Goal: Task Accomplishment & Management: Manage account settings

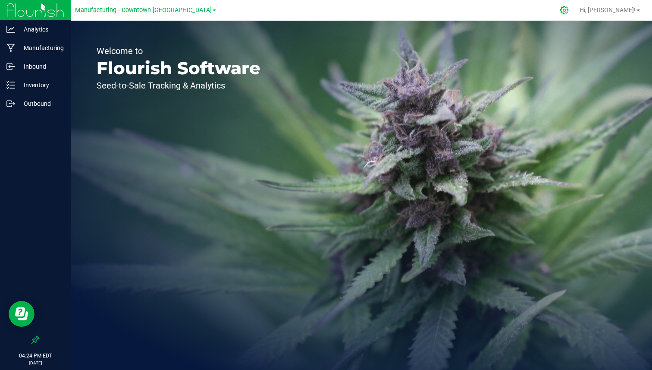
click at [569, 9] on icon at bounding box center [564, 10] width 8 height 8
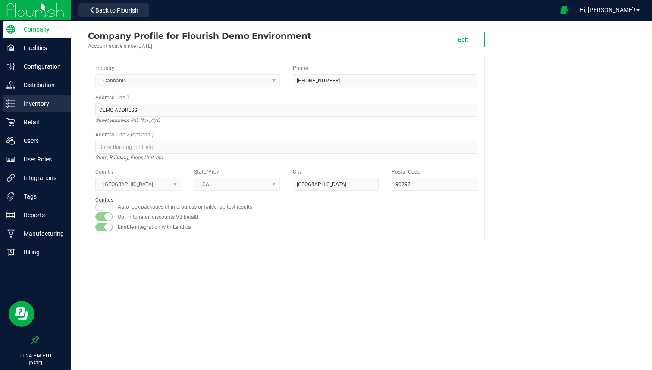
click at [49, 110] on div "Inventory" at bounding box center [37, 103] width 68 height 17
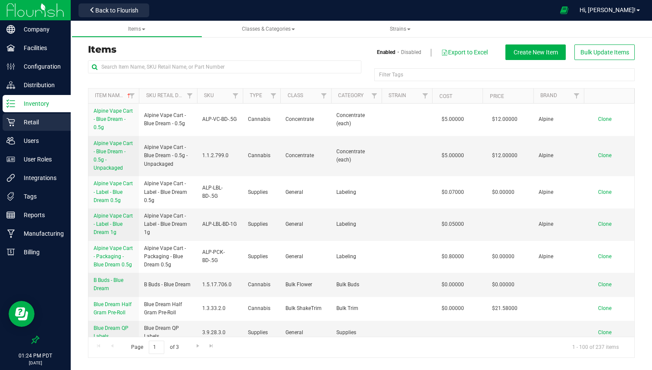
click at [40, 125] on p "Retail" at bounding box center [41, 122] width 52 height 10
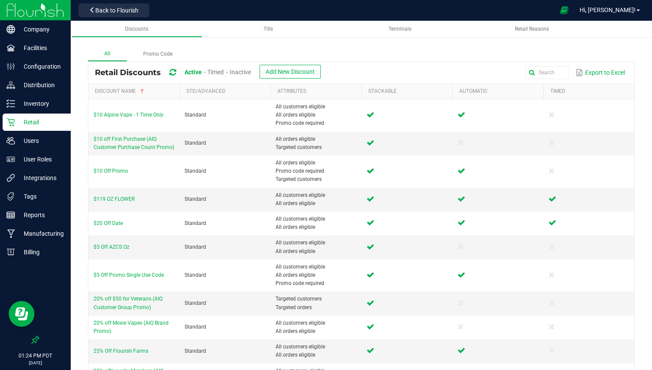
click at [217, 72] on span "Timed" at bounding box center [216, 72] width 16 height 7
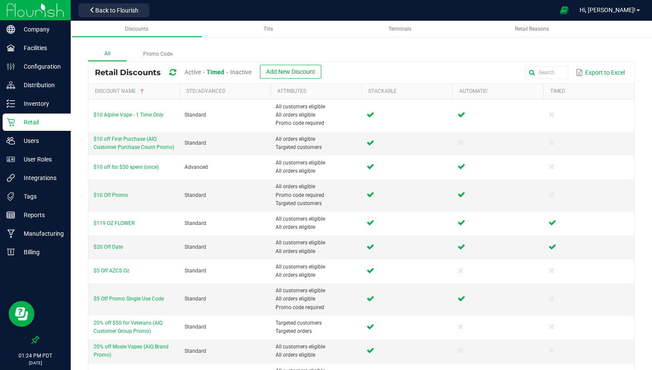
click at [191, 75] on span "Active" at bounding box center [193, 72] width 16 height 7
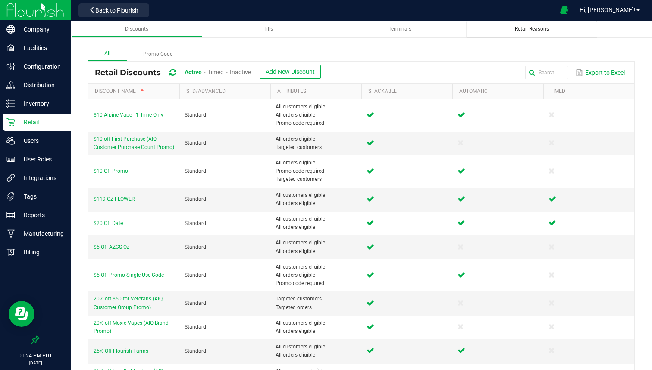
click at [513, 28] on div "Retail Reasons" at bounding box center [531, 28] width 117 height 7
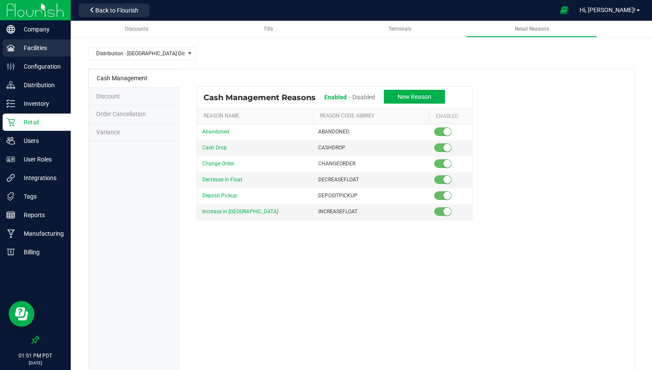
click at [43, 50] on p "Facilities" at bounding box center [41, 48] width 52 height 10
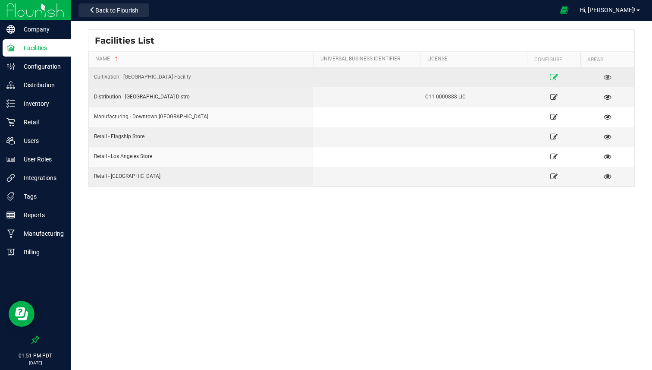
click at [551, 75] on icon at bounding box center [554, 77] width 8 height 6
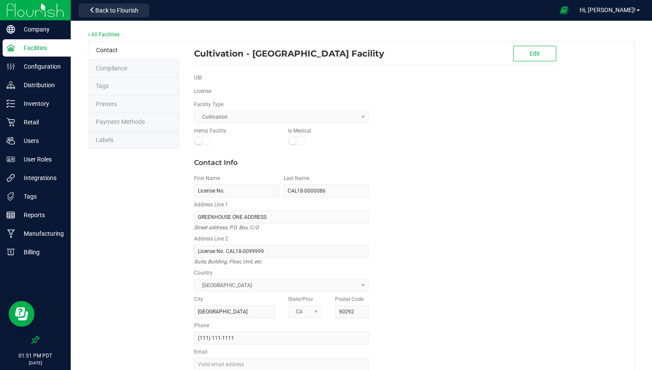
click at [155, 140] on li "Labels" at bounding box center [133, 140] width 91 height 18
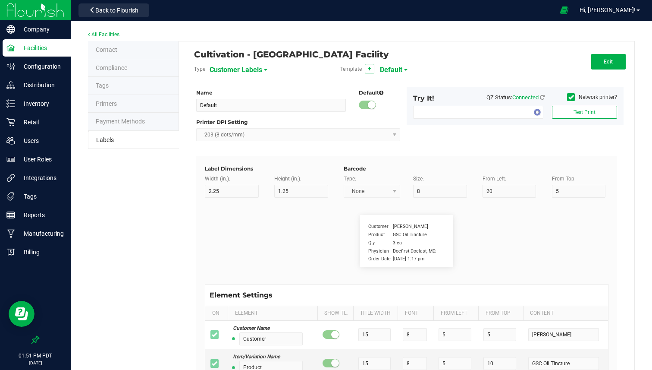
click at [254, 73] on span "Customer Labels" at bounding box center [236, 70] width 53 height 15
